Goal: Check status: Check status

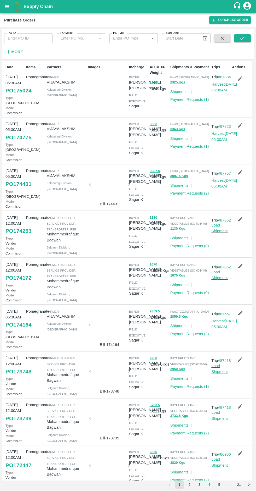
click at [193, 100] on link "Payment Requests ( 1 )" at bounding box center [190, 99] width 39 height 4
click at [199, 195] on link "Payment Requests ( 2 )" at bounding box center [190, 193] width 39 height 4
